Goal: Answer question/provide support

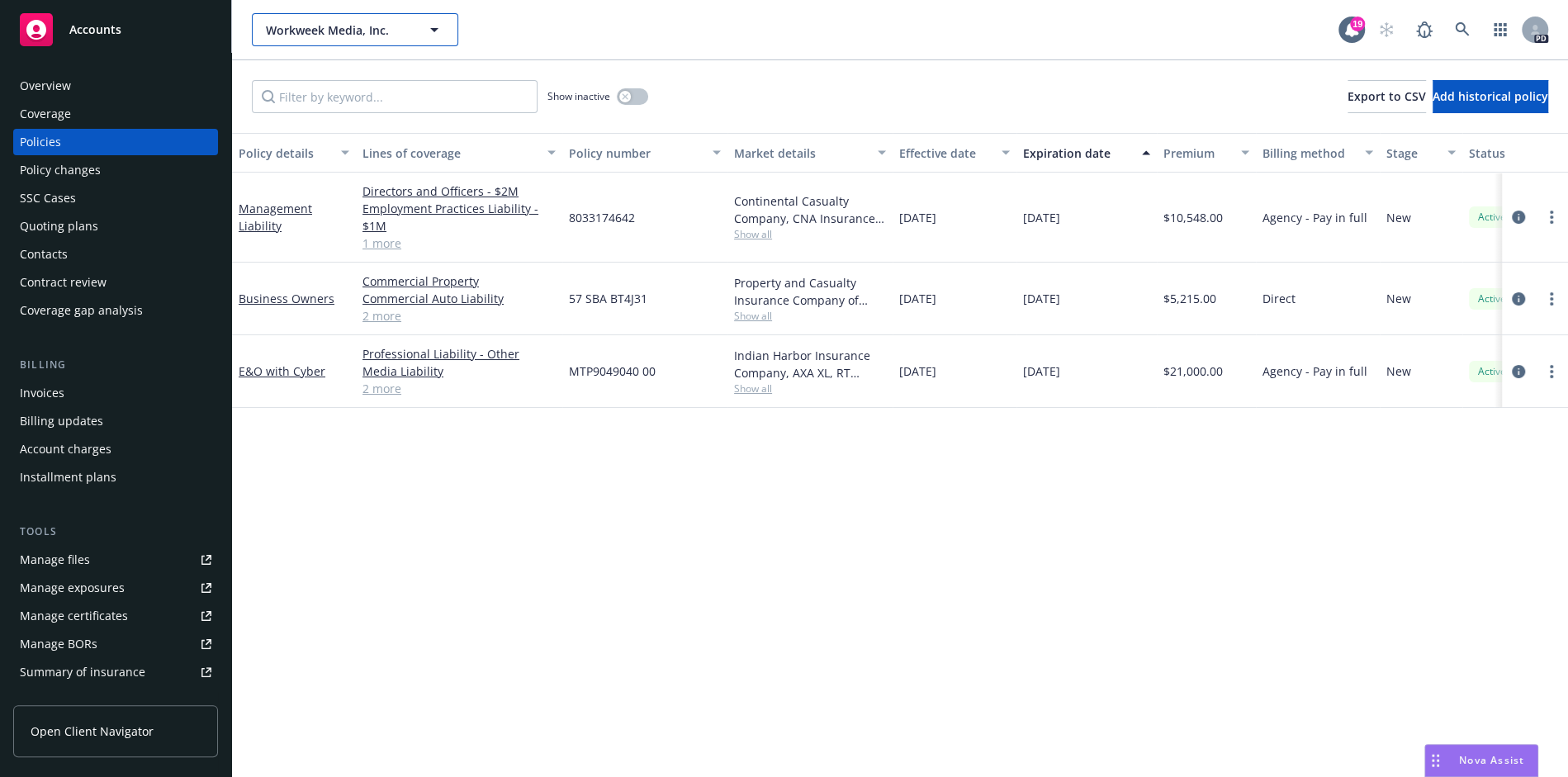
click at [332, 20] on button "Workweek Media, Inc." at bounding box center [355, 29] width 207 height 33
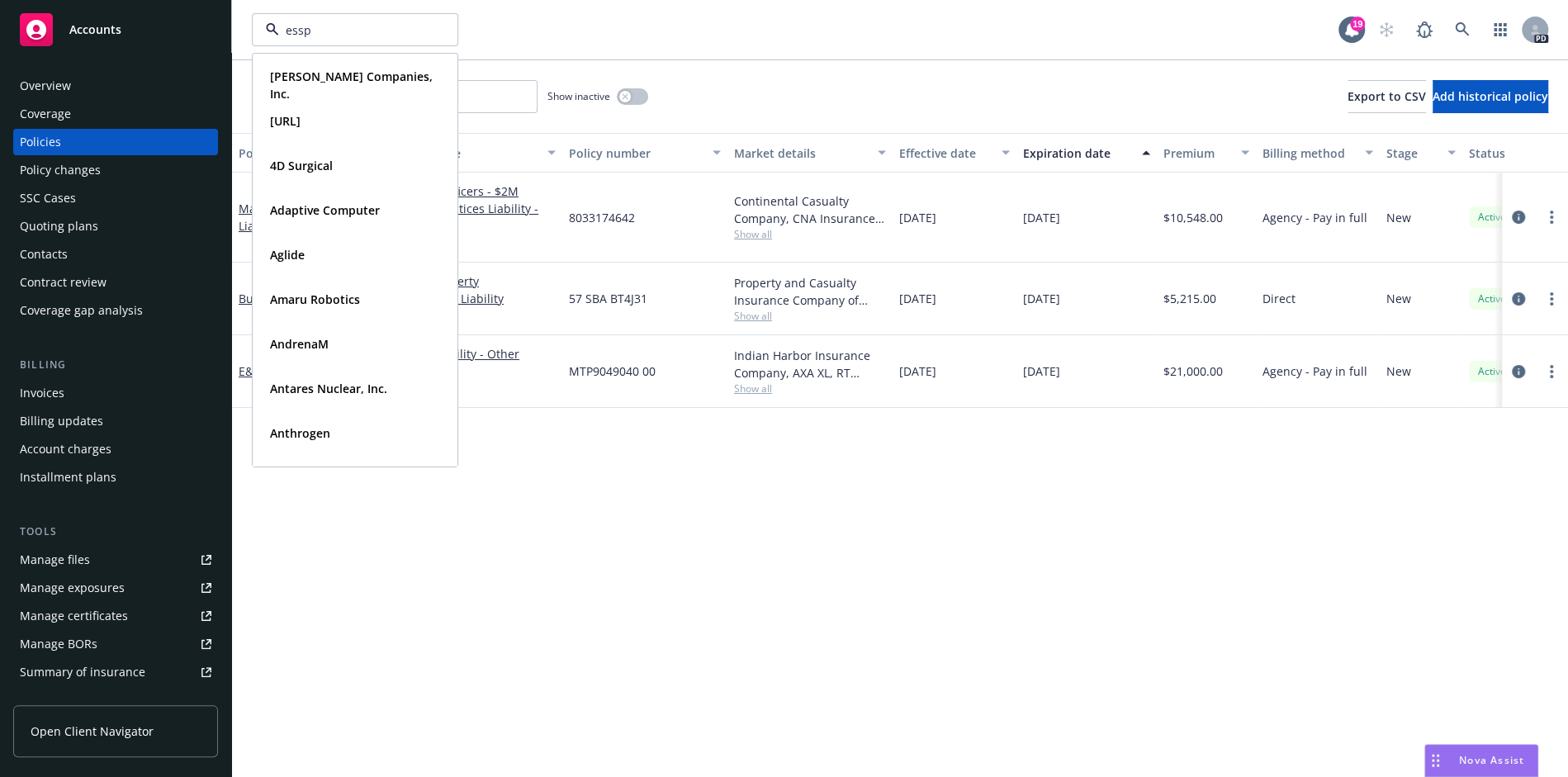
type input "esspo"
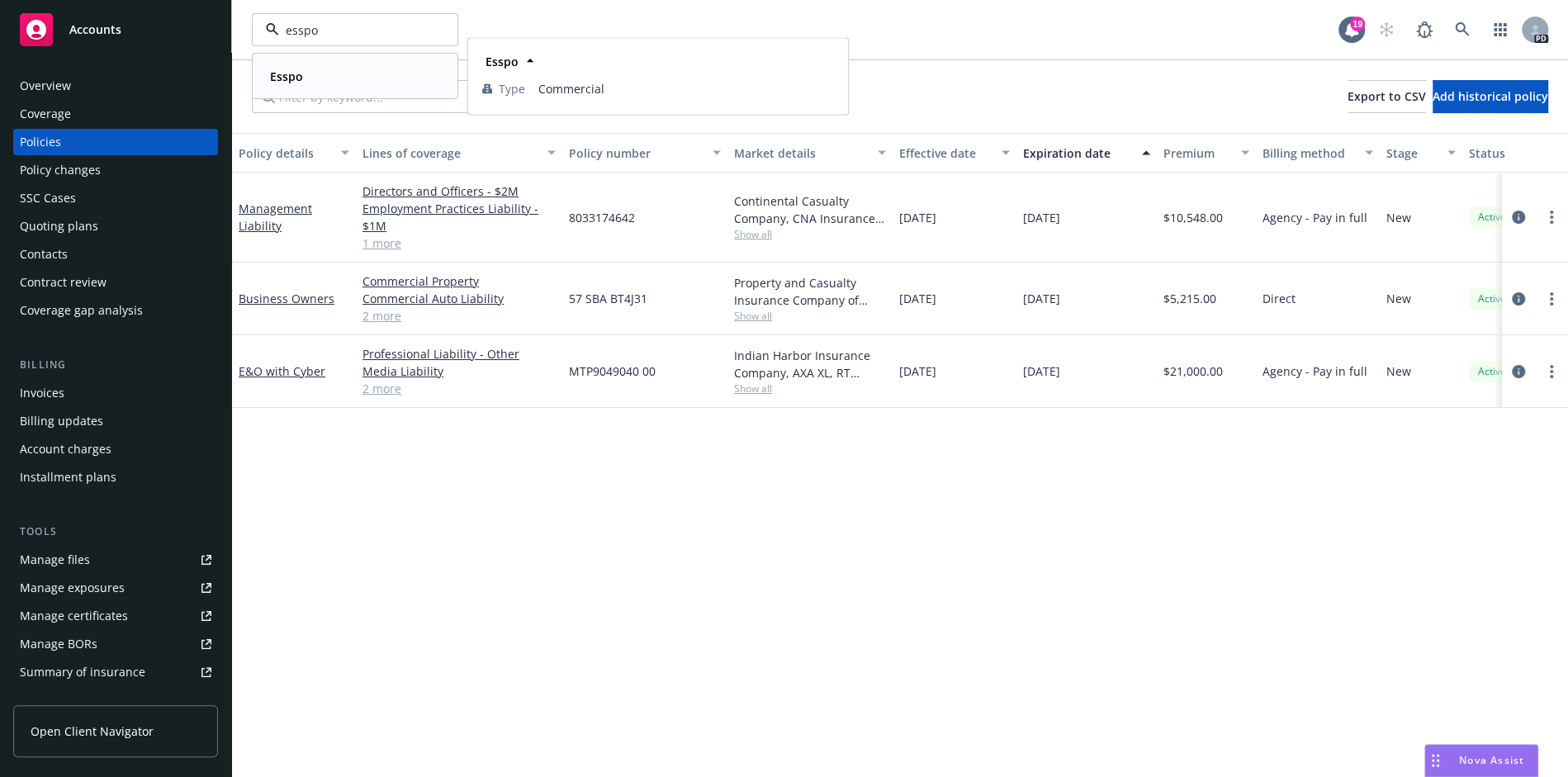
click at [303, 75] on div "Esspo" at bounding box center [284, 76] width 43 height 24
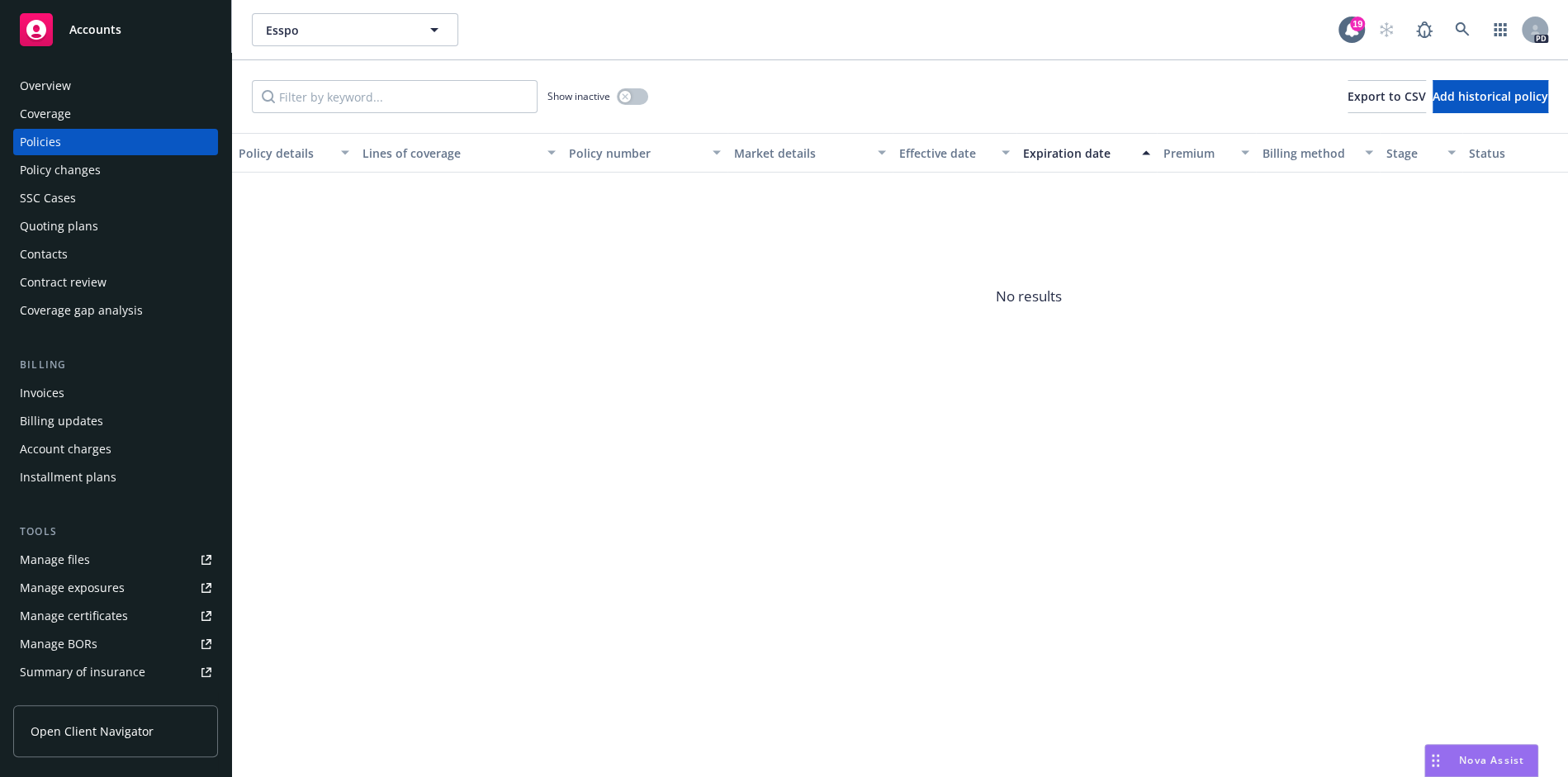
click at [1491, 756] on span "Nova Assist" at bounding box center [1491, 760] width 65 height 14
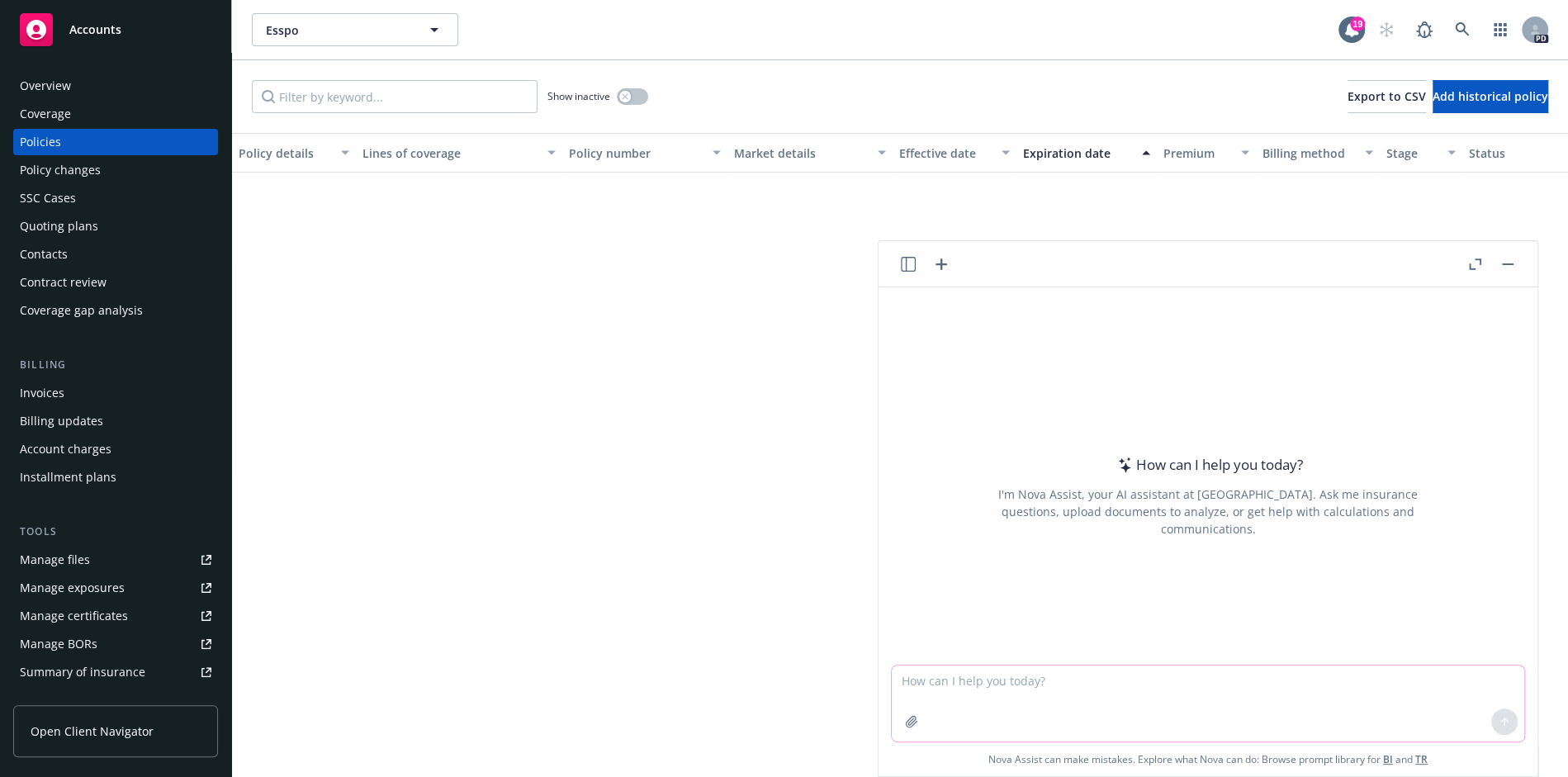
click at [949, 688] on textarea at bounding box center [1208, 703] width 633 height 76
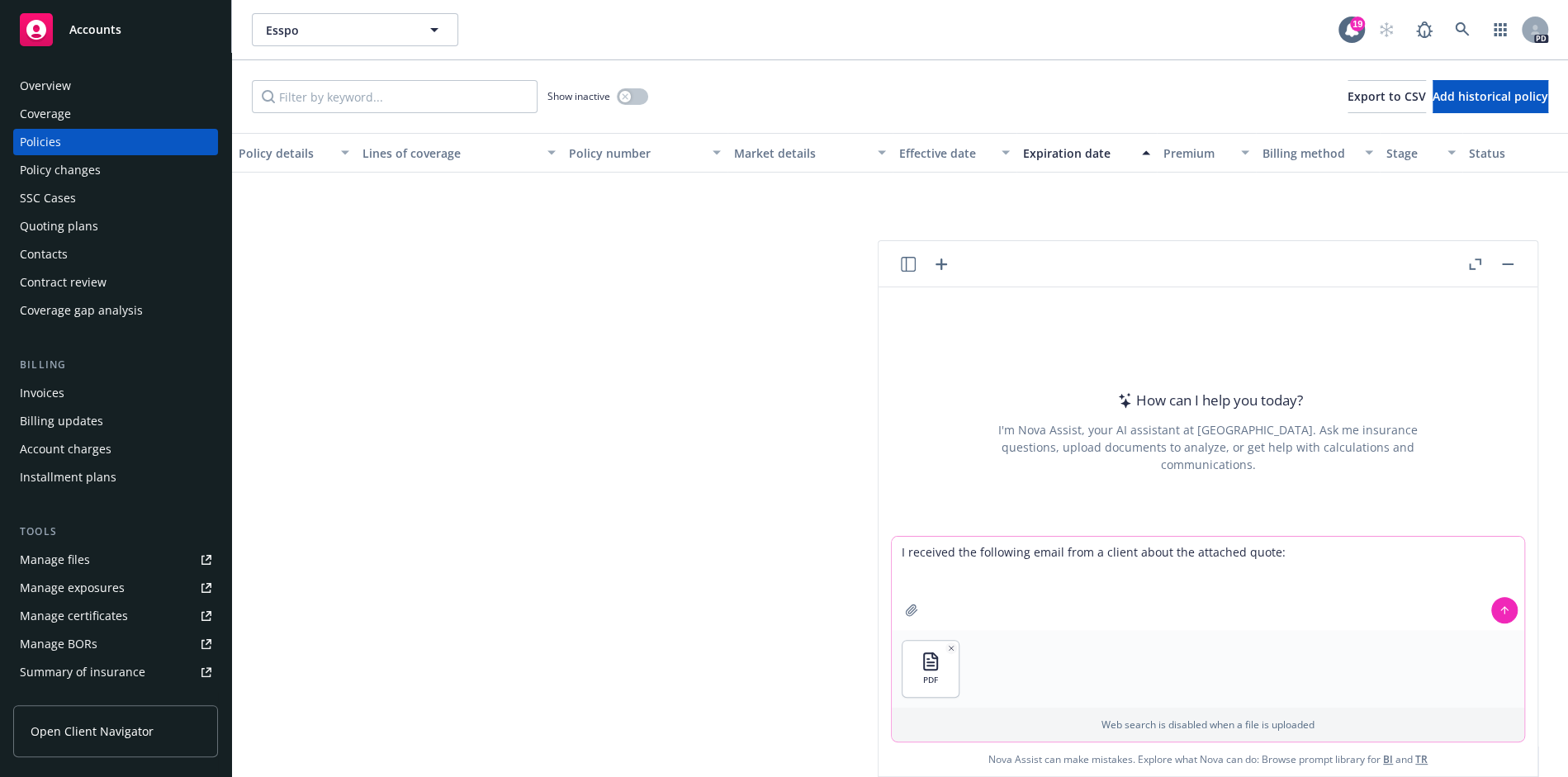
paste textarea "I understand that I approved the quote. I guess I missed that coverage was goin…"
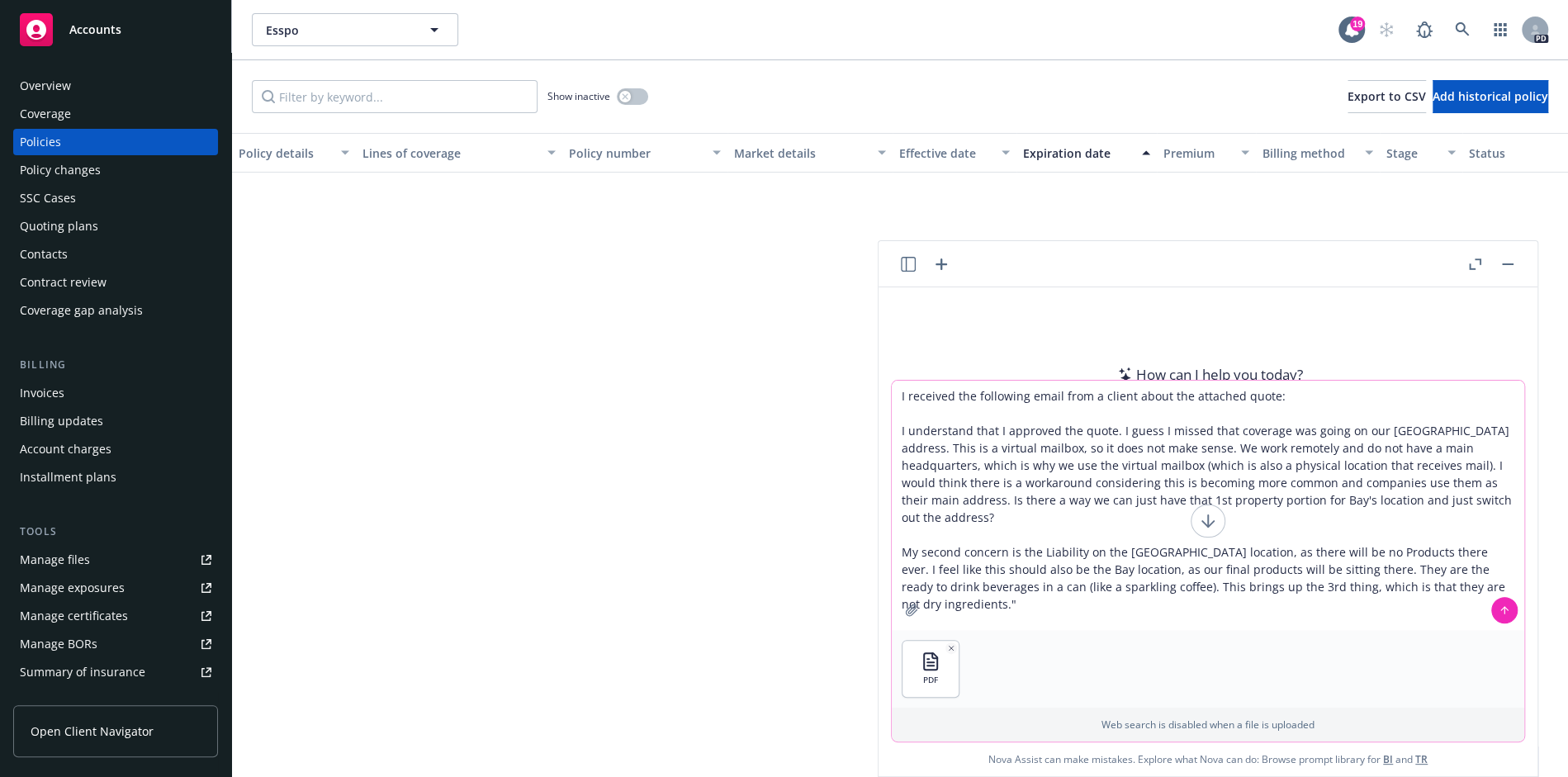
click at [1304, 397] on textarea "I received the following email from a client about the attached quote: I unders…" at bounding box center [1208, 505] width 633 height 249
click at [900, 430] on textarea "I received the following email from a client about the attached quote. Can you …" at bounding box center [1208, 505] width 633 height 249
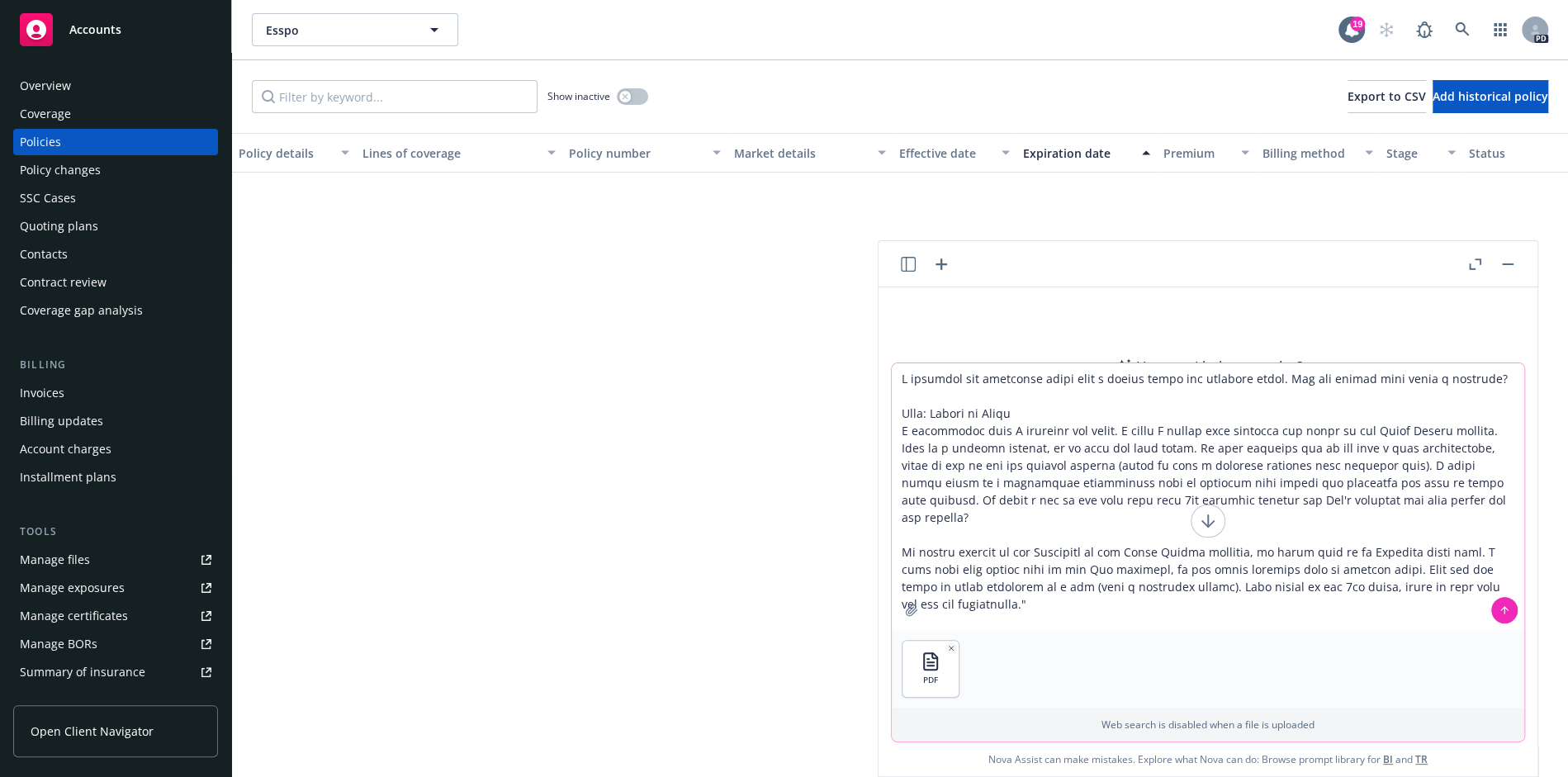
drag, startPoint x: 1156, startPoint y: 431, endPoint x: 893, endPoint y: 430, distance: 263.0
click at [893, 430] on textarea at bounding box center [1208, 496] width 633 height 267
type textarea "I received the following email from a client about the attached quote. Can you …"
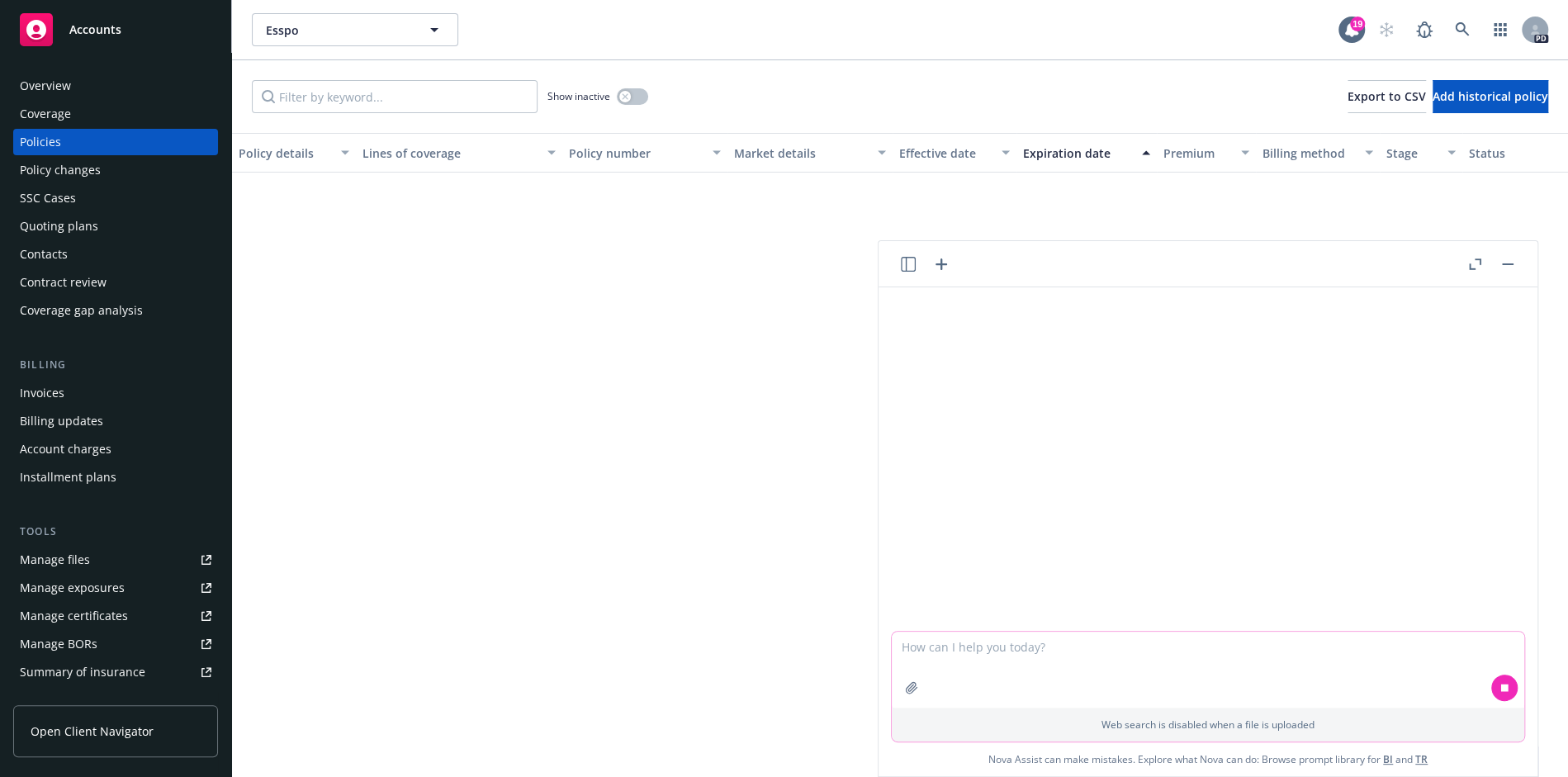
scroll to position [37, 0]
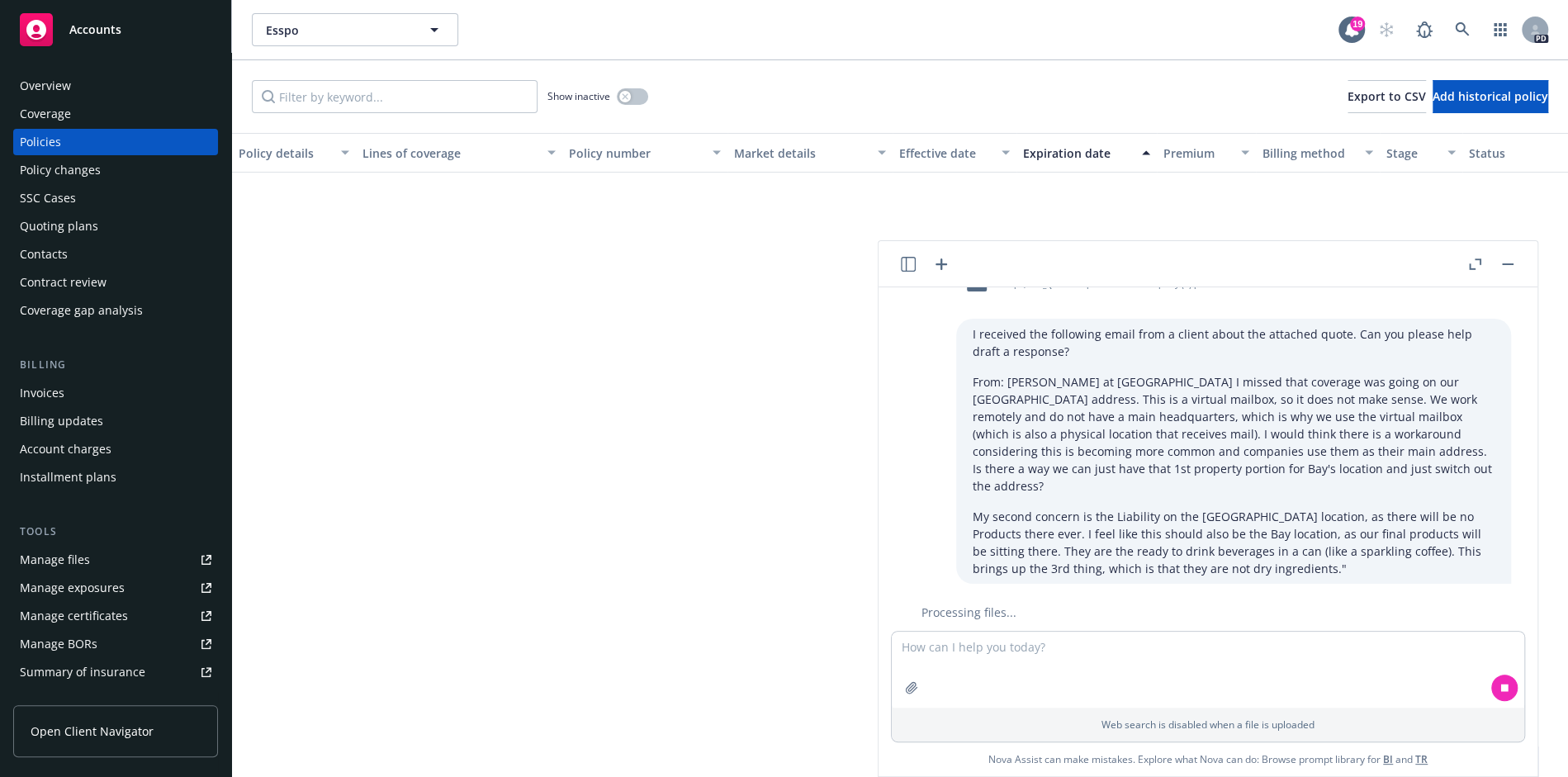
click at [1147, 486] on div "I received the following email from a client about the attached quote. Can you …" at bounding box center [1233, 451] width 555 height 265
click at [1507, 684] on icon at bounding box center [1504, 688] width 12 height 12
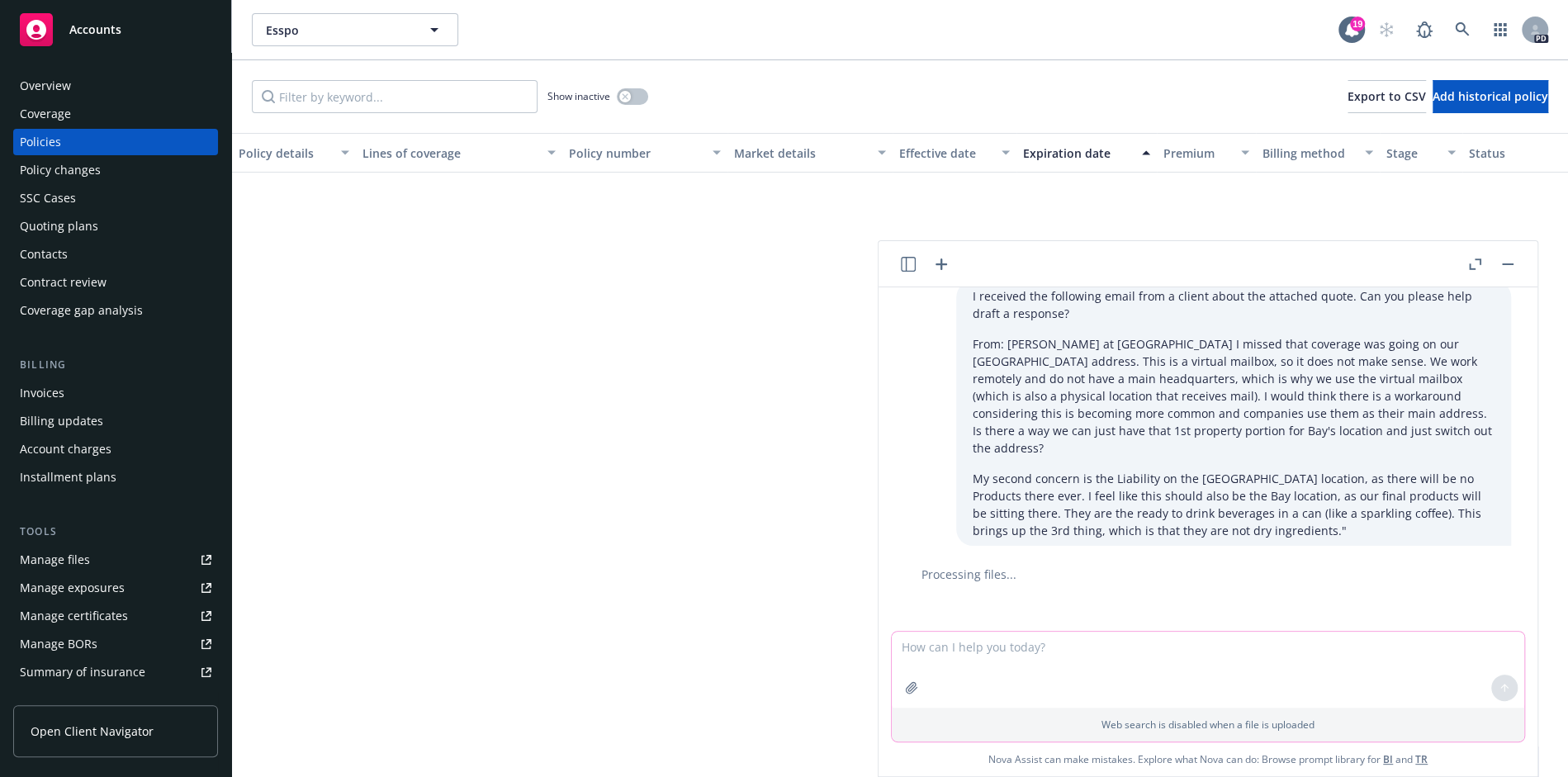
scroll to position [0, 0]
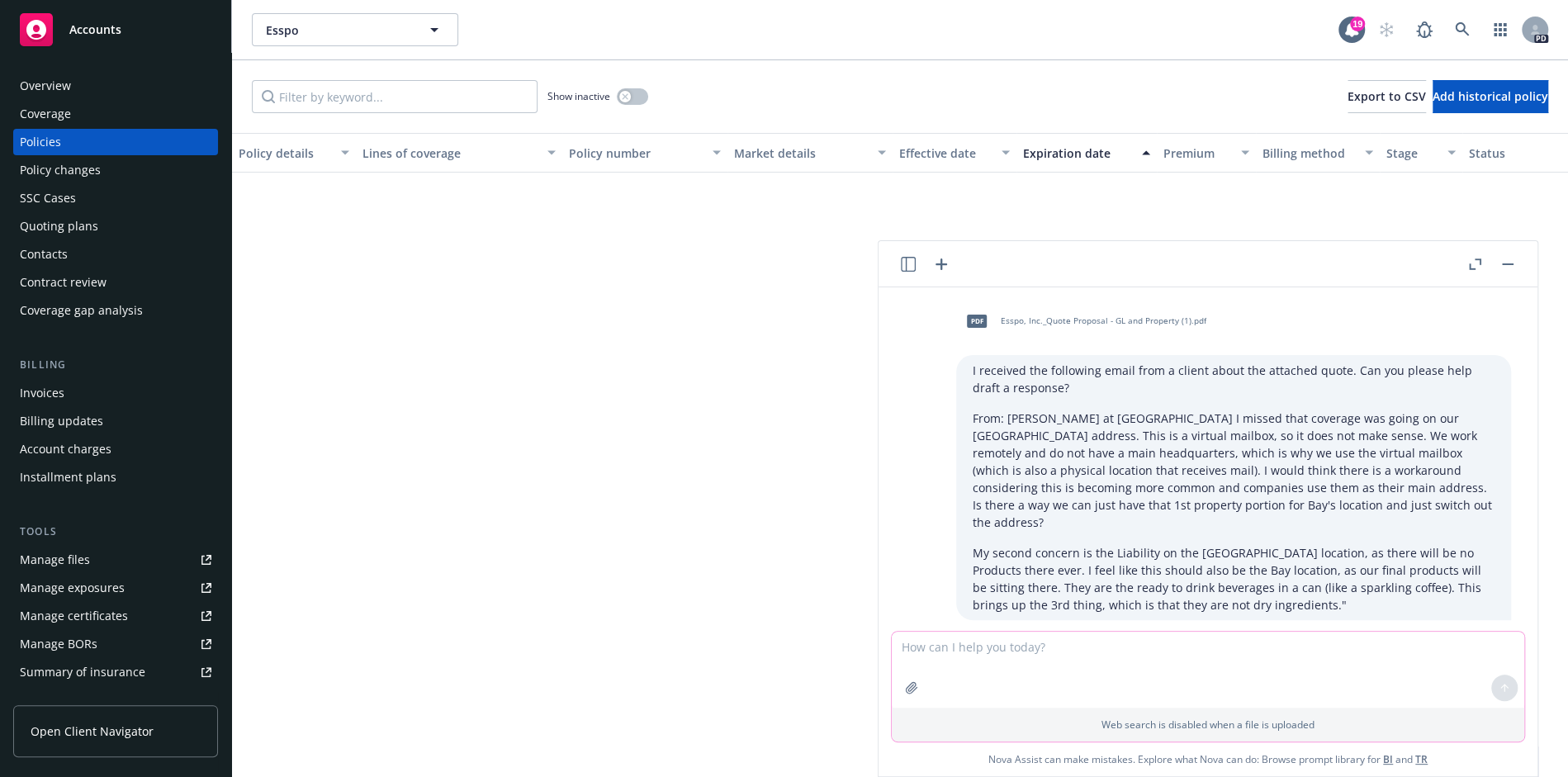
click at [1062, 487] on p "From: [PERSON_NAME] at [GEOGRAPHIC_DATA] I missed that coverage was going on ou…" at bounding box center [1234, 470] width 522 height 122
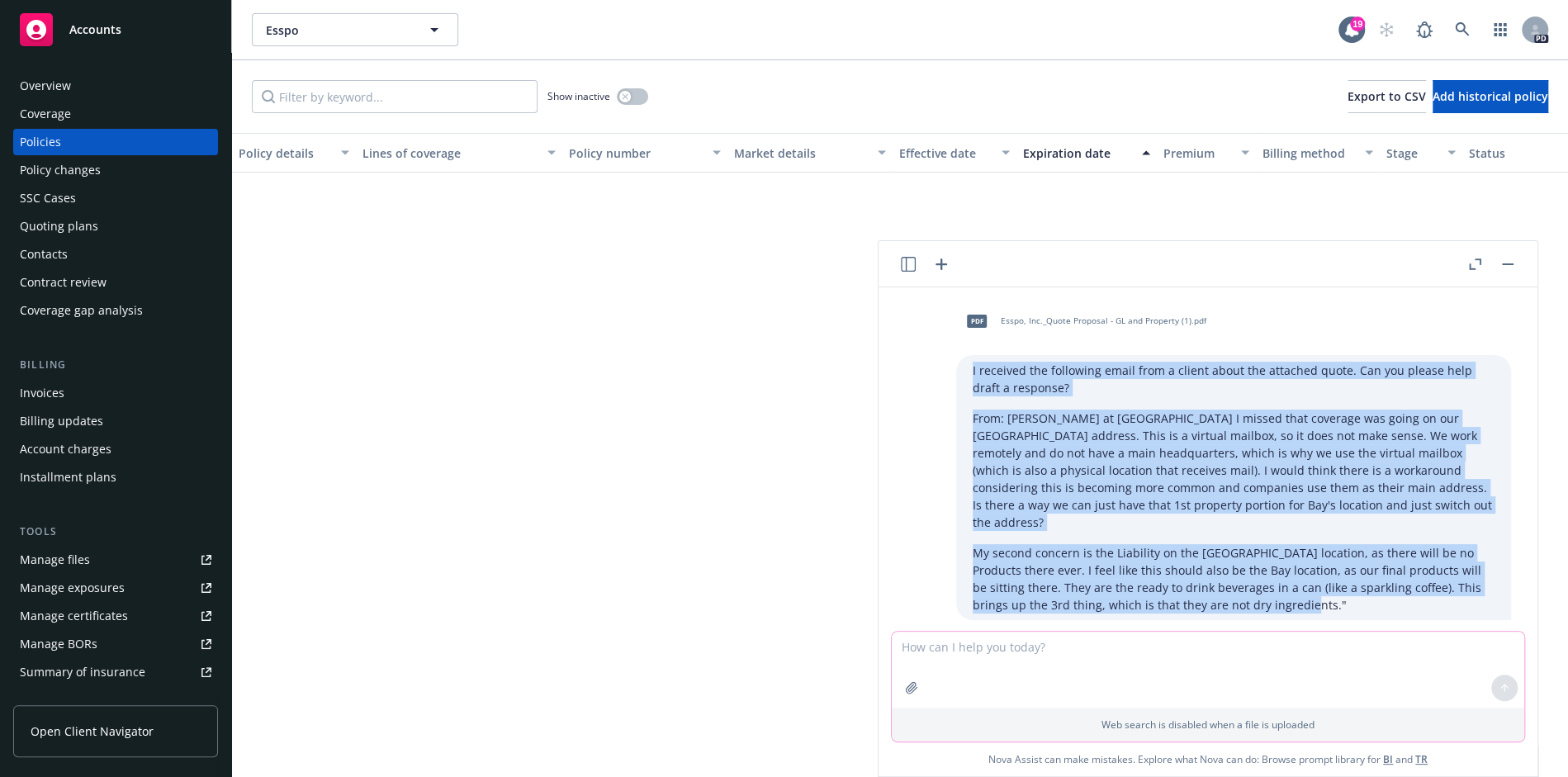
drag, startPoint x: 1248, startPoint y: 590, endPoint x: 954, endPoint y: 363, distance: 371.4
click at [954, 363] on div "pdf Esspo, Inc._Quote Proposal - GL and Property (1).pdf I received the followi…" at bounding box center [1208, 460] width 633 height 319
copy div "I received the following email from a client about the attached quote. Can you …"
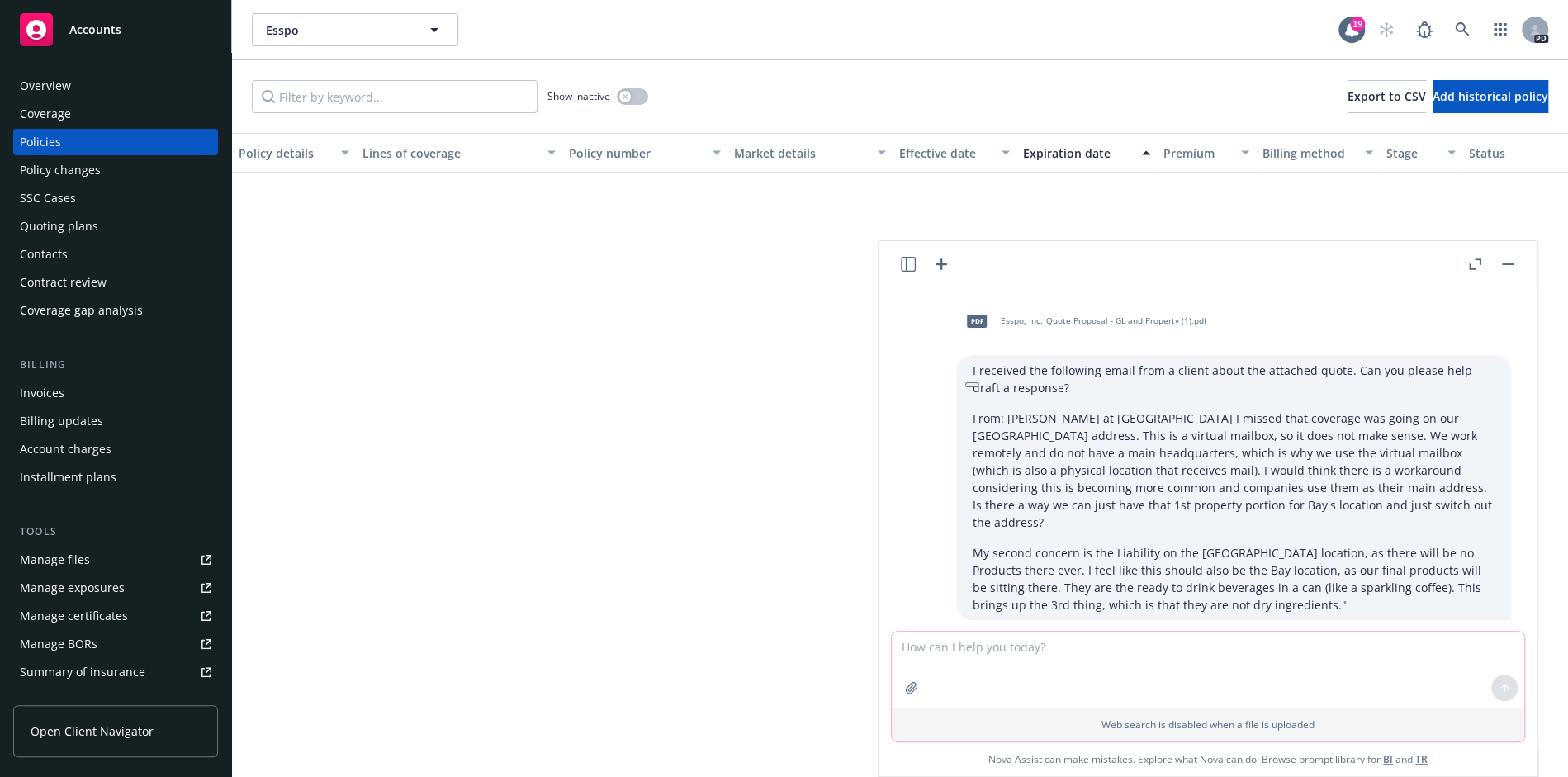
click at [1056, 658] on textarea at bounding box center [1208, 669] width 633 height 76
paste textarea "I received the following email from a client about the attached quote. Can you …"
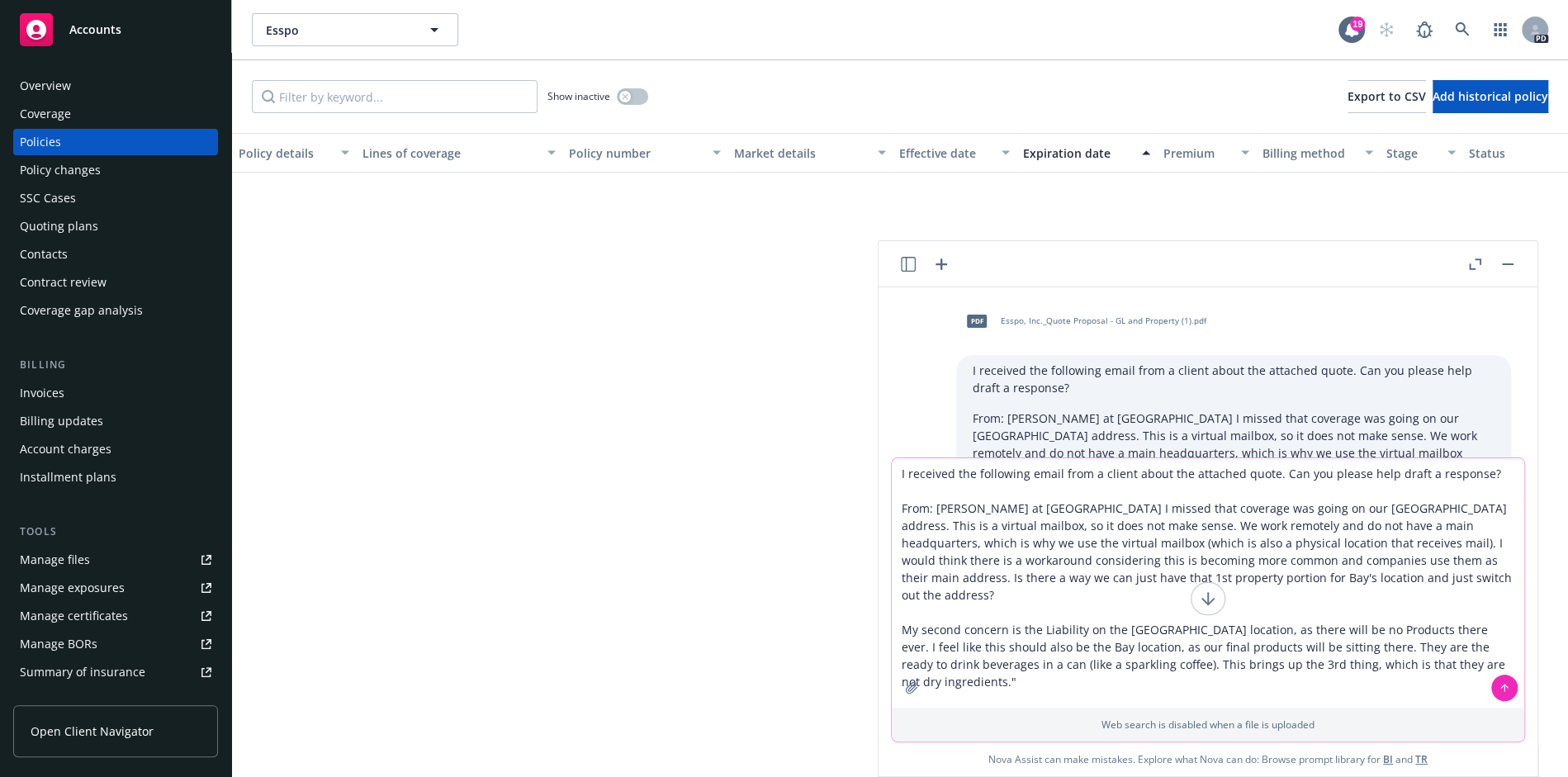
click at [1020, 508] on textarea "I received the following email from a client about the attached quote. Can you …" at bounding box center [1208, 582] width 633 height 249
drag, startPoint x: 1019, startPoint y: 505, endPoint x: 876, endPoint y: 508, distance: 143.0
click at [876, 508] on body "Accounts Overview Coverage Policies Policy changes SSC Cases Quoting plans Cont…" at bounding box center [784, 388] width 1568 height 777
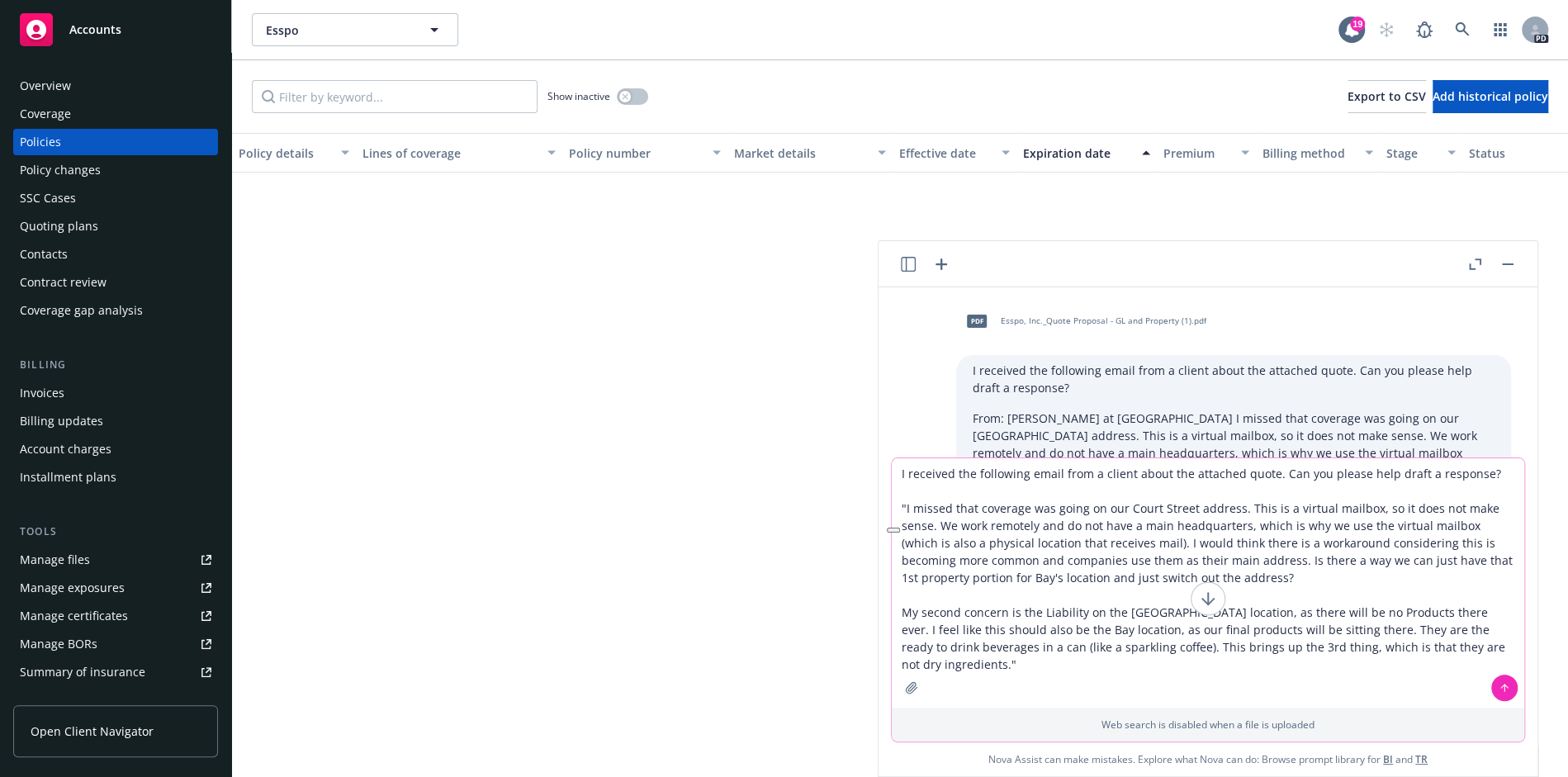
type textarea "I received the following email from a client about the attached quote. Can you …"
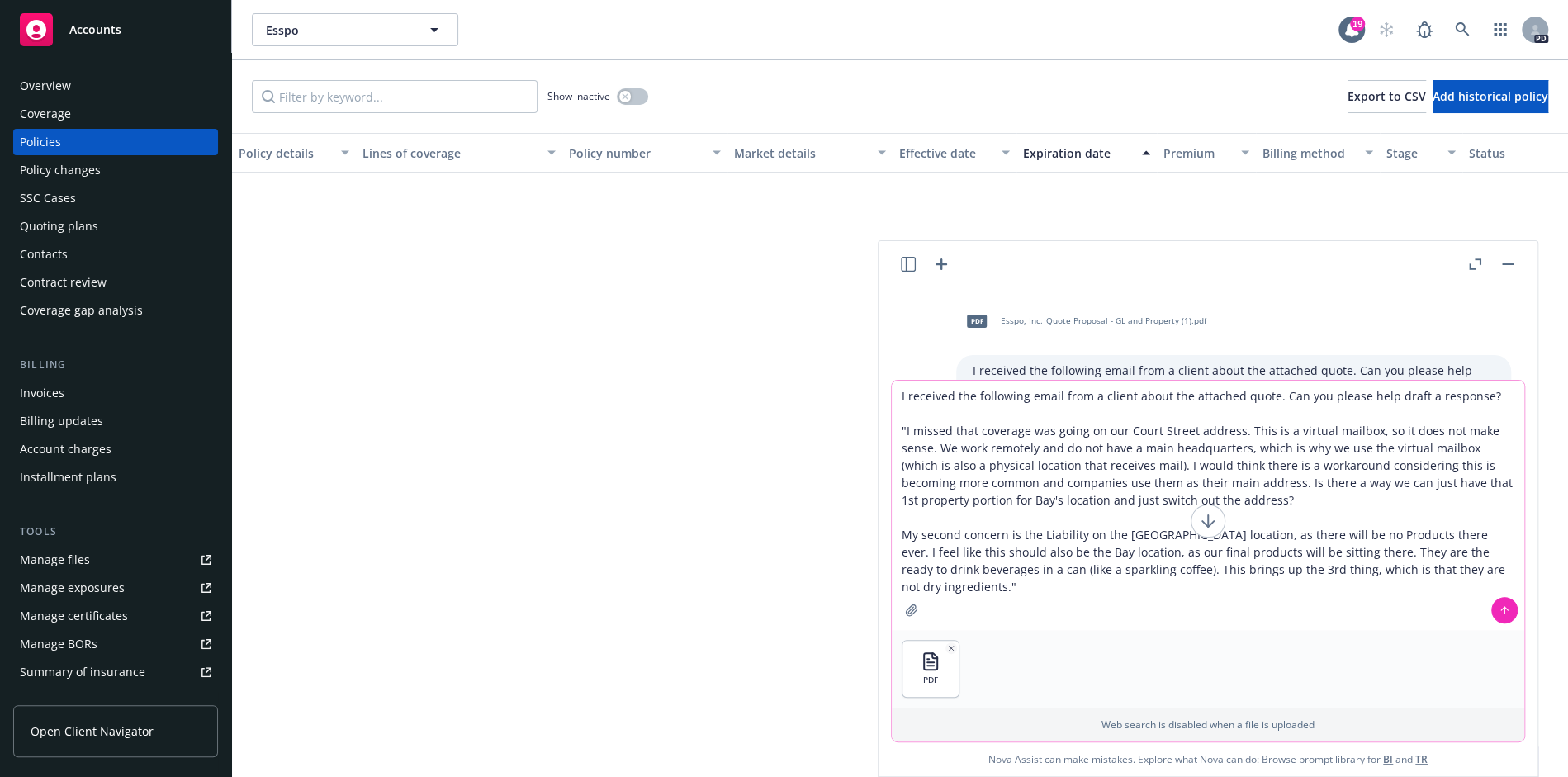
click at [1198, 524] on icon at bounding box center [1208, 521] width 20 height 20
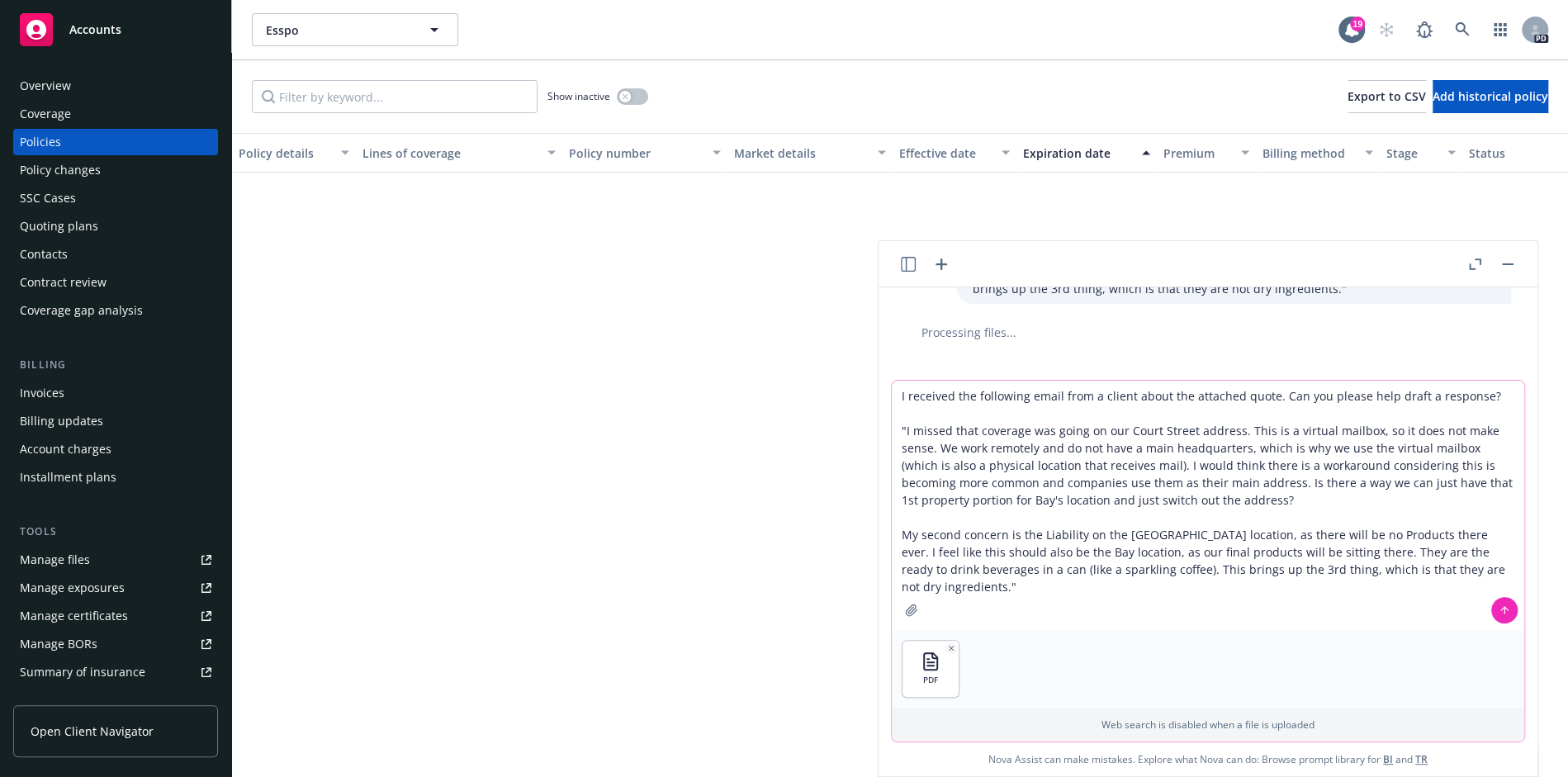
scroll to position [325, 0]
click at [1495, 612] on button at bounding box center [1504, 610] width 27 height 27
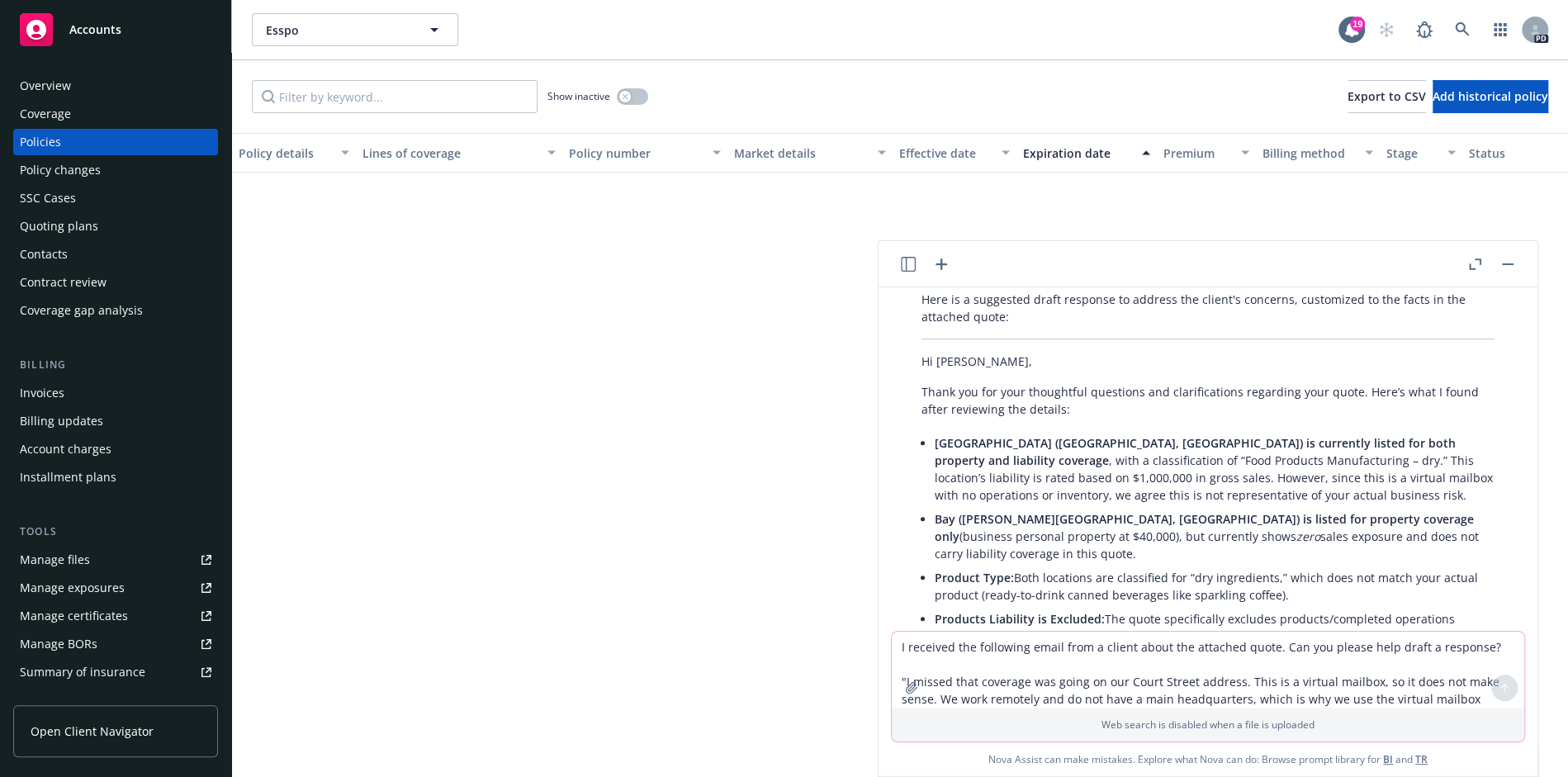
scroll to position [713, 0]
click at [1078, 658] on textarea "I received the following email from a client about the attached quote. Can you …" at bounding box center [1208, 669] width 633 height 76
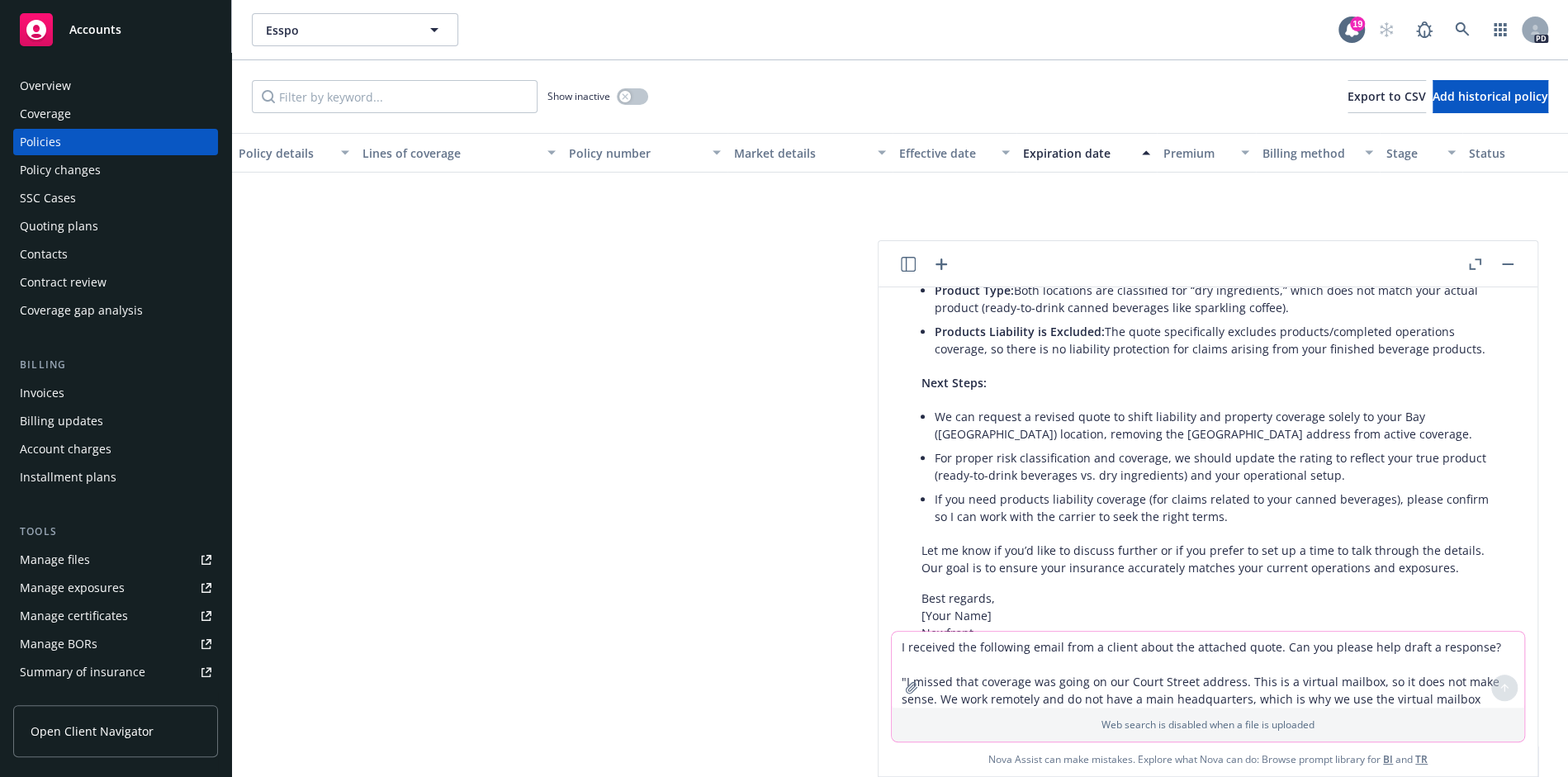
scroll to position [1084, 0]
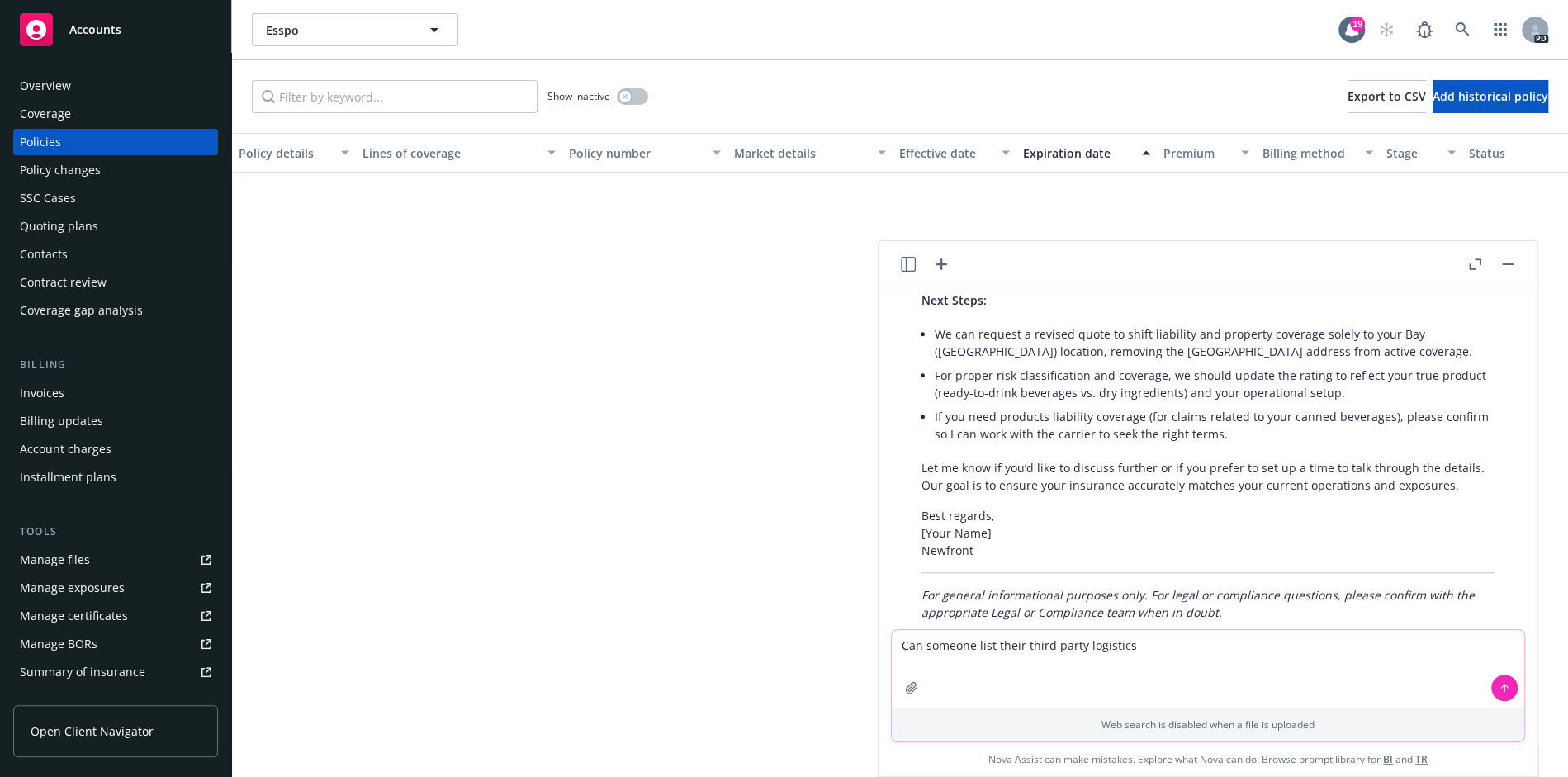
drag, startPoint x: 974, startPoint y: 649, endPoint x: 925, endPoint y: 649, distance: 49.0
click at [925, 649] on textarea "Can someone list their third party logistics" at bounding box center [1208, 668] width 633 height 77
type textarea "Can a company list their third party logistics partner's address as their prima…"
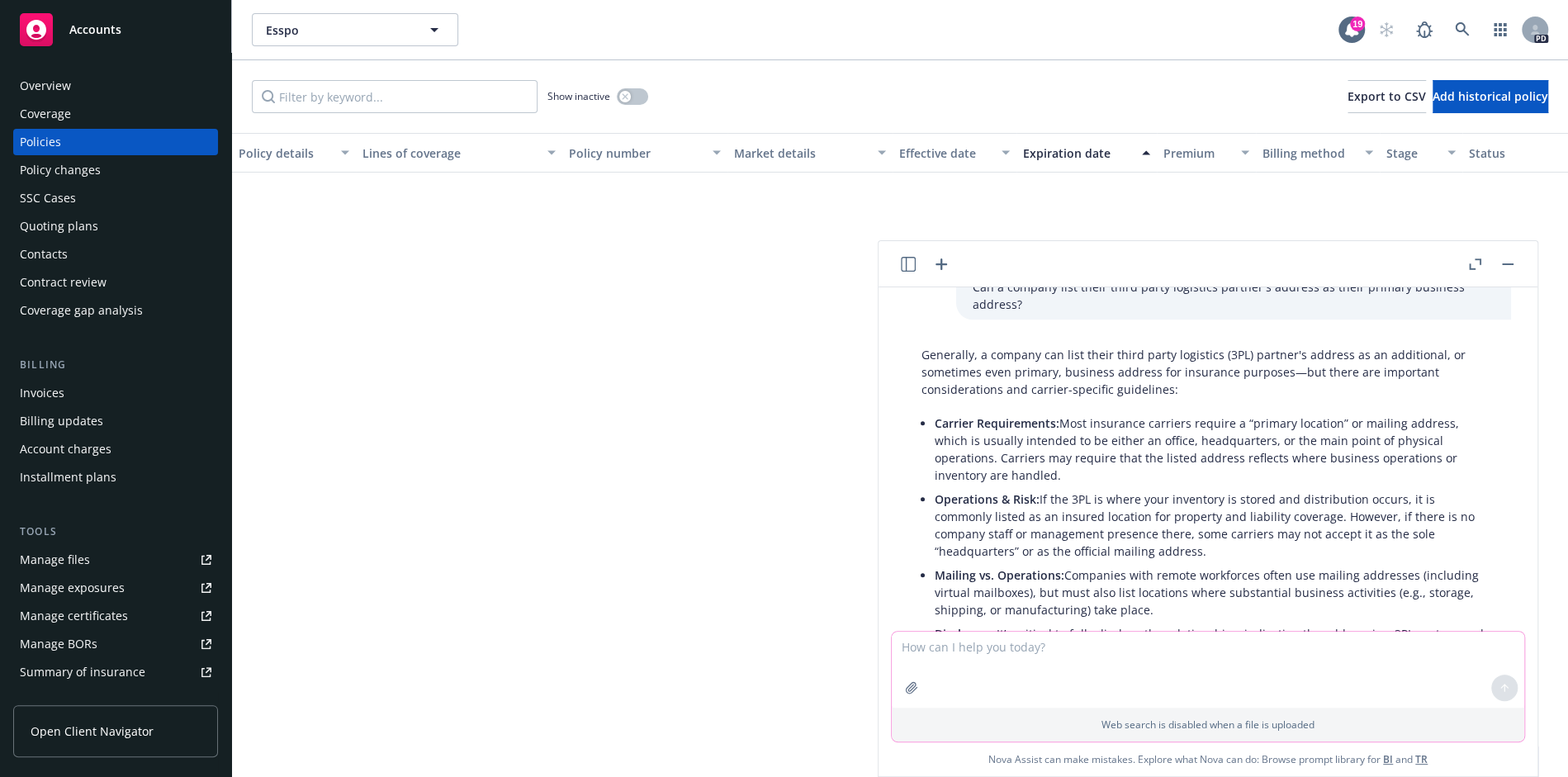
scroll to position [1431, 0]
